Goal: Navigation & Orientation: Find specific page/section

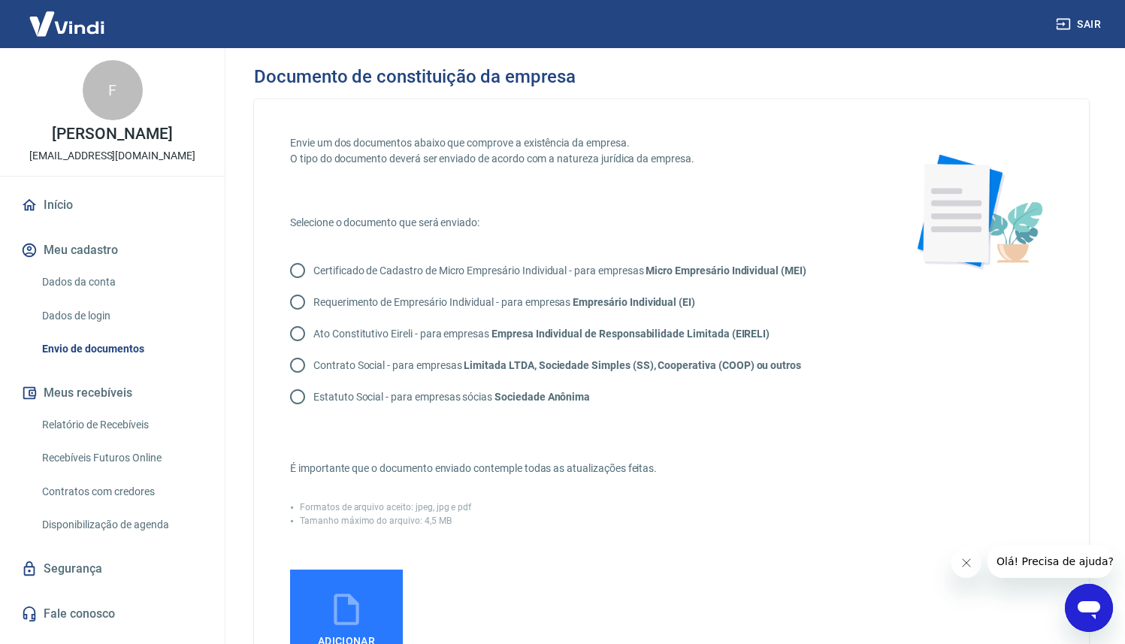
click at [52, 199] on link "Início" at bounding box center [112, 205] width 189 height 33
